Goal: Task Accomplishment & Management: Manage account settings

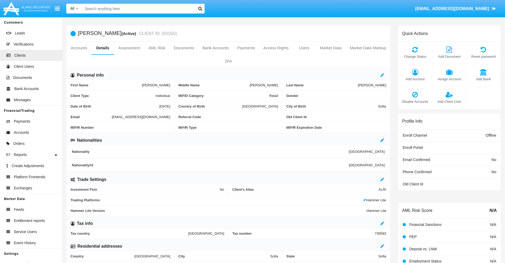
click at [331, 48] on link "Market Data" at bounding box center [330, 48] width 30 height 13
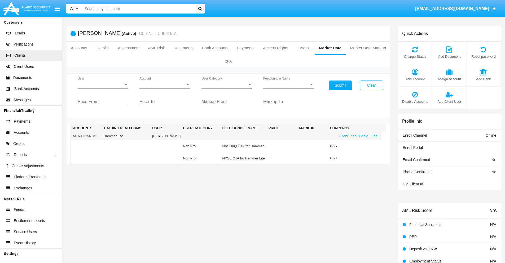
click at [353, 136] on link "+ Add Feed/Bundle" at bounding box center [353, 136] width 33 height 6
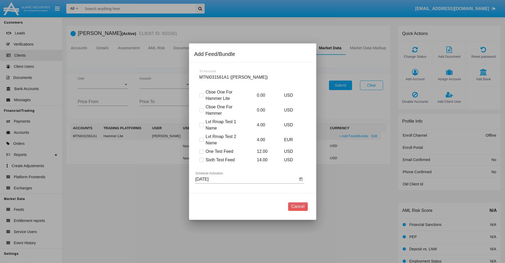
click at [201, 160] on span at bounding box center [201, 160] width 4 height 4
click at [201, 162] on input "Sixth Test Feed" at bounding box center [201, 162] width 0 height 0
checkbox input "true"
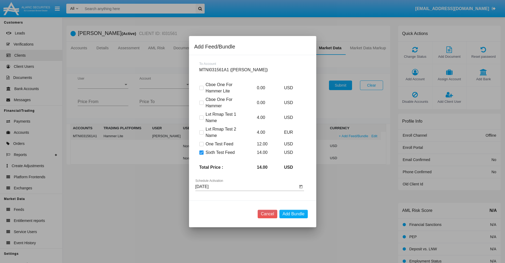
click at [246, 187] on input "09/18/25" at bounding box center [246, 186] width 102 height 5
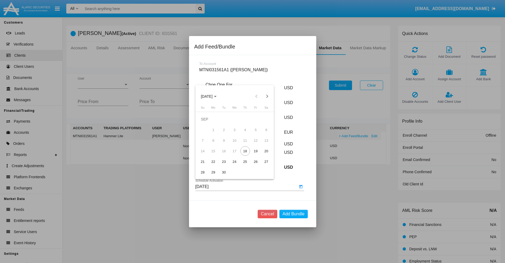
click at [211, 96] on span "SEP 2025" at bounding box center [207, 96] width 12 height 4
click at [262, 144] on div "2027" at bounding box center [262, 145] width 17 height 10
click at [244, 144] on div "NOV" at bounding box center [243, 145] width 17 height 10
click at [266, 151] on div "20" at bounding box center [267, 151] width 10 height 10
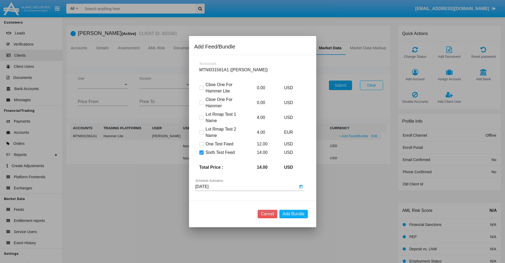
type input "11/20/27"
click at [293, 214] on button "Add Bundle" at bounding box center [293, 214] width 28 height 8
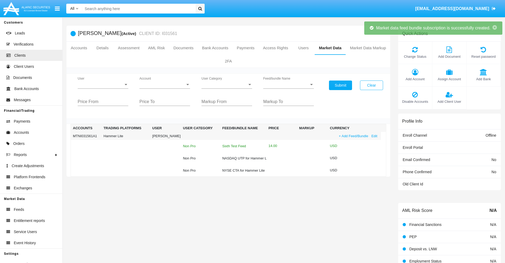
click at [239, 146] on div "Sixth Test Feed" at bounding box center [243, 145] width 42 height 3
